Goal: Task Accomplishment & Management: Complete application form

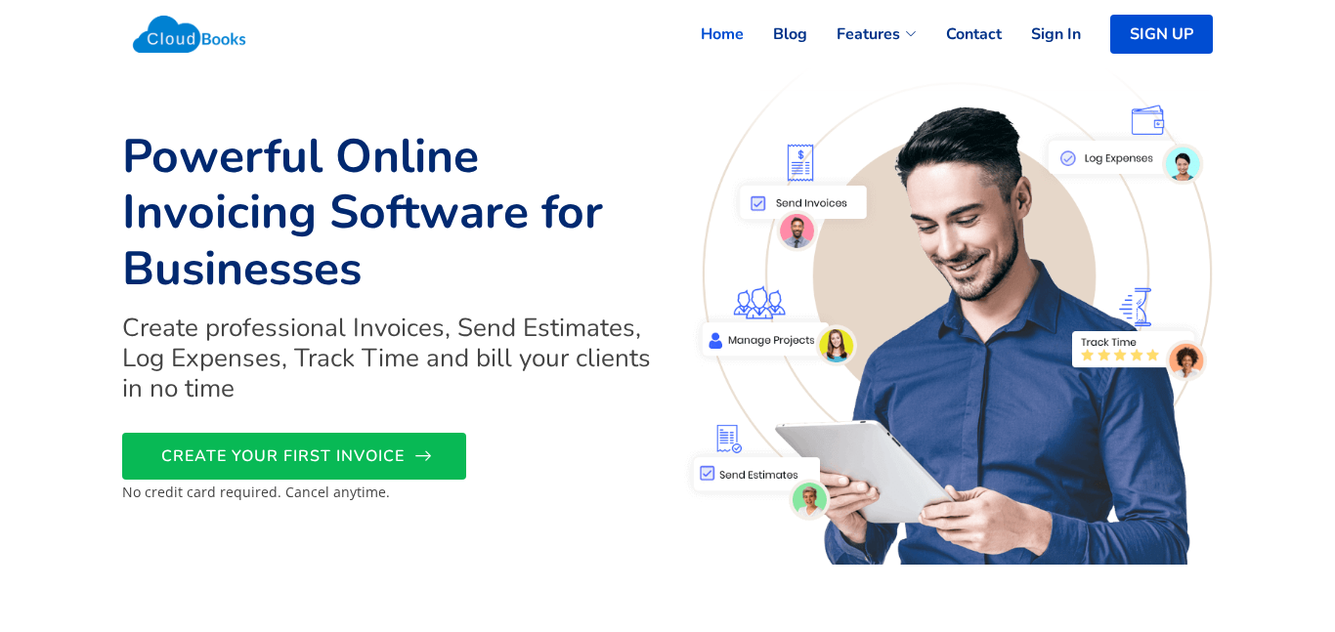
click at [401, 456] on span "CREATE YOUR FIRST INVOICE" at bounding box center [282, 456] width 243 height 0
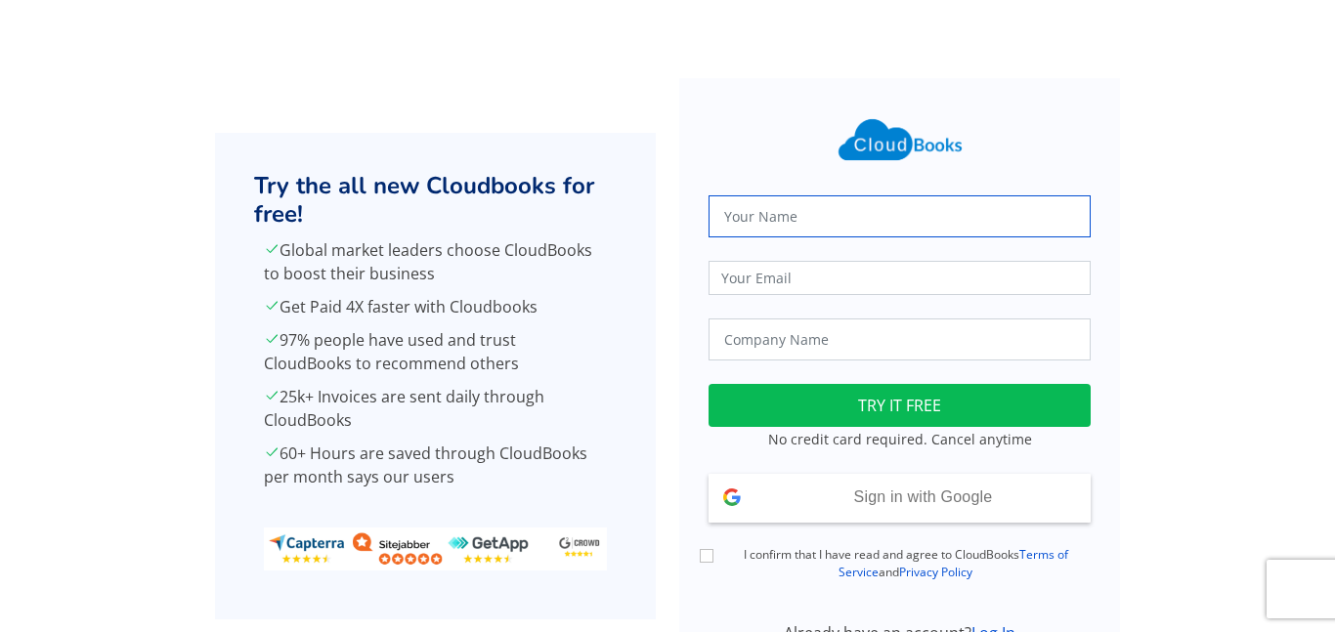
click at [817, 200] on input "text" at bounding box center [900, 216] width 382 height 42
click at [835, 482] on div "Sign in with Google Signed in with Google" at bounding box center [900, 498] width 382 height 49
